Goal: Find specific page/section: Find specific page/section

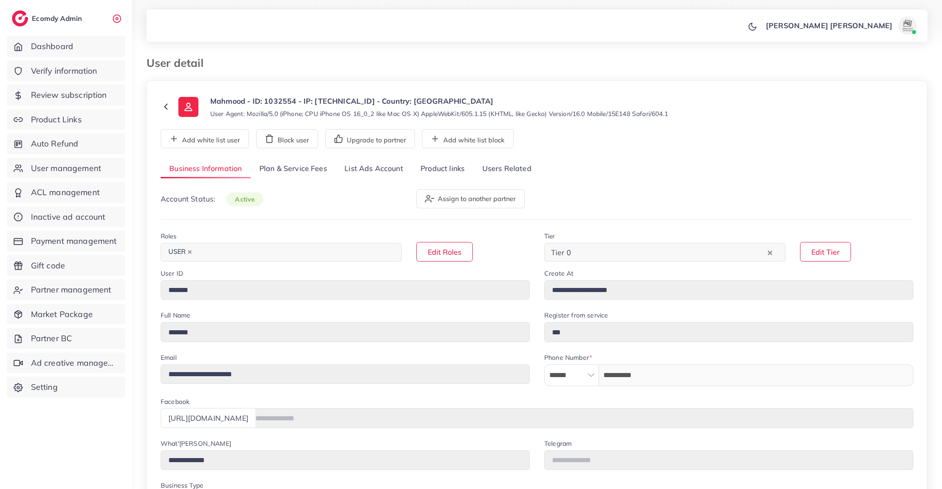
select select "**********"
click at [222, 100] on p "Mahmood - ID: 1032554 - IP: 178.87.107.40 - Country: Saudi Arabia" at bounding box center [439, 101] width 458 height 11
copy p "Mahmood"
